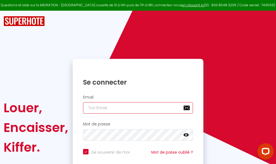
click at [138, 110] on input "email" at bounding box center [138, 108] width 110 height 12
type input "m"
checkbox input "true"
type input "ma"
checkbox input "true"
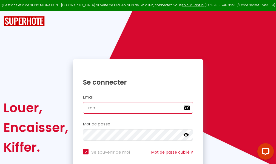
type input "mar"
checkbox input "true"
type input "marc"
checkbox input "true"
type input "marcd"
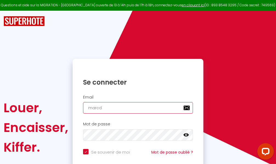
checkbox input "true"
type input "marcdp"
checkbox input "true"
type input "marcdpo"
checkbox input "true"
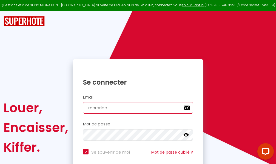
type input "marcdpoz"
checkbox input "true"
type input "marcdpoz."
checkbox input "true"
type input "marcdpoz.l"
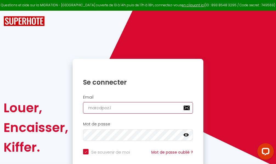
checkbox input "true"
type input "marcdpoz.lo"
checkbox input "true"
type input "marcdpoz.loc"
checkbox input "true"
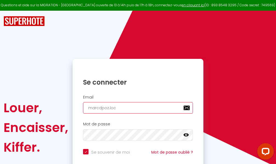
type input "marcdpoz.loca"
checkbox input "true"
type input "marcdpoz.locat"
checkbox input "true"
type input "marcdpoz.locati"
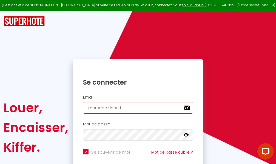
checkbox input "true"
type input "marcdpoz.locatio"
checkbox input "true"
type input "marcdpoz.location"
checkbox input "true"
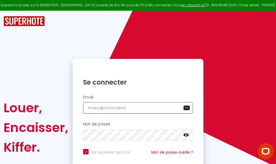
type input "marcdpoz.location@"
checkbox input "true"
type input "marcdpoz.location@g"
checkbox input "true"
type input "marcdpoz.location@gm"
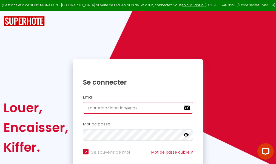
checkbox input "true"
type input "marcdpoz.location@gma"
checkbox input "true"
type input "marcdpoz.location@gmai"
checkbox input "true"
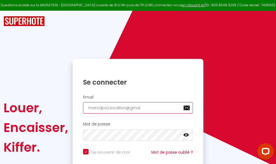
type input "[EMAIL_ADDRESS]"
checkbox input "true"
type input "[EMAIL_ADDRESS]."
checkbox input "true"
type input "marcdpoz.location@gmail.c"
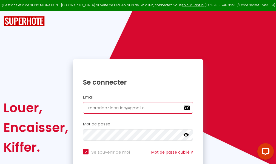
checkbox input "true"
type input "[EMAIL_ADDRESS][DOMAIN_NAME]"
checkbox input "true"
type input "[EMAIL_ADDRESS][DOMAIN_NAME]"
checkbox input "true"
